Goal: Information Seeking & Learning: Understand process/instructions

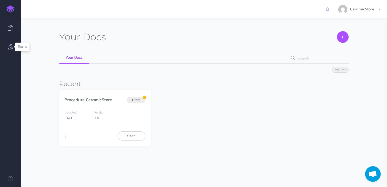
click at [9, 46] on icon "button" at bounding box center [10, 46] width 5 height 5
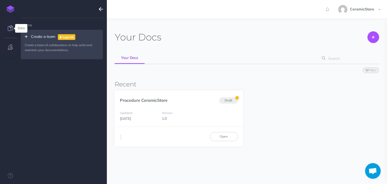
click at [11, 27] on icon at bounding box center [10, 28] width 5 height 5
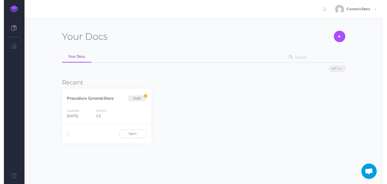
scroll to position [42, 0]
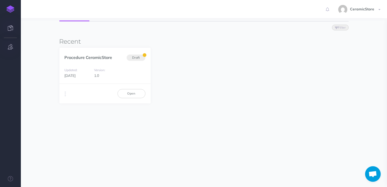
click at [11, 43] on button "button" at bounding box center [10, 47] width 21 height 16
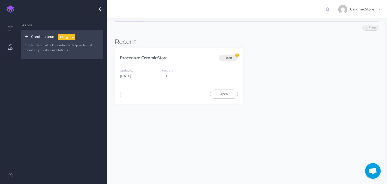
click at [11, 8] on img at bounding box center [11, 8] width 8 height 7
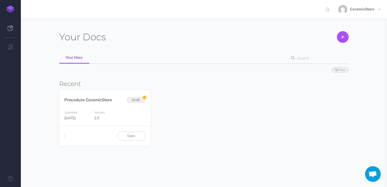
click at [11, 6] on img at bounding box center [11, 8] width 8 height 7
click at [10, 44] on button "button" at bounding box center [10, 47] width 21 height 16
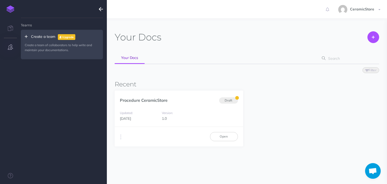
scroll to position [46, 0]
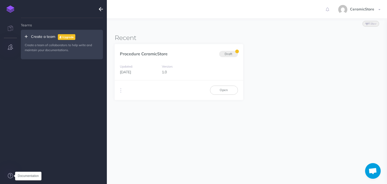
click at [12, 173] on icon at bounding box center [10, 175] width 5 height 5
